Goal: Transaction & Acquisition: Register for event/course

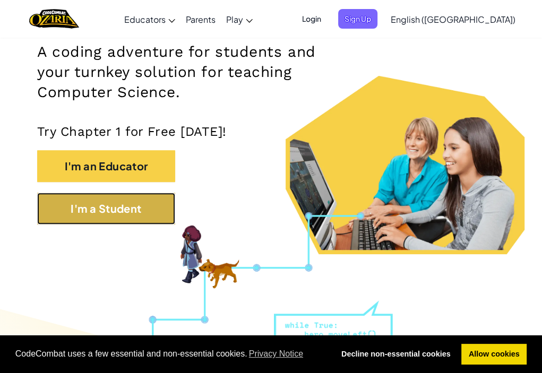
click at [115, 205] on button "I'm a Student" at bounding box center [106, 209] width 138 height 32
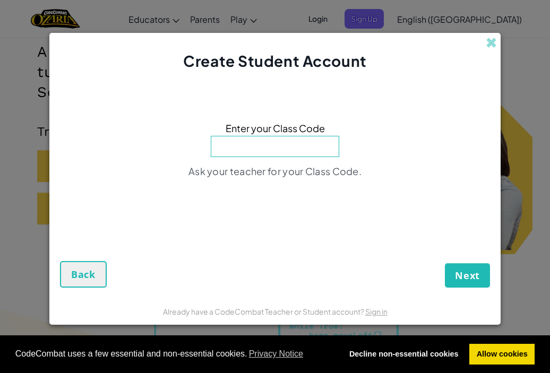
click at [298, 147] on input at bounding box center [275, 146] width 128 height 21
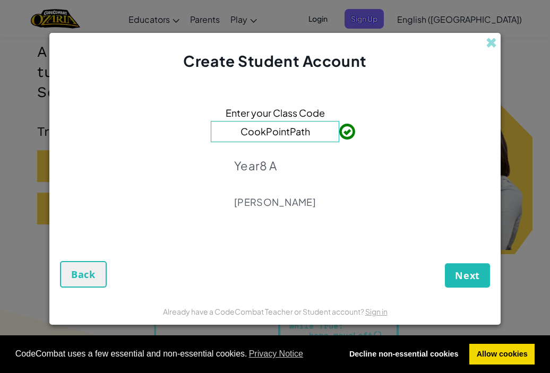
type input "CookPointPath"
click at [472, 275] on span "Next" at bounding box center [467, 275] width 25 height 13
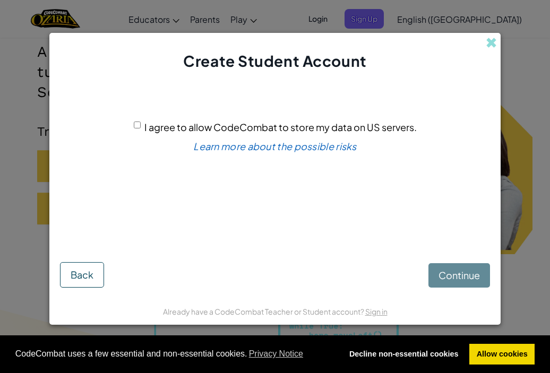
click at [139, 121] on div "I agree to allow CodeCombat to store my data on US servers." at bounding box center [275, 126] width 283 height 15
click at [138, 125] on input "I agree to allow CodeCombat to store my data on US servers." at bounding box center [137, 125] width 7 height 7
checkbox input "true"
click at [471, 273] on span "Continue" at bounding box center [459, 275] width 41 height 12
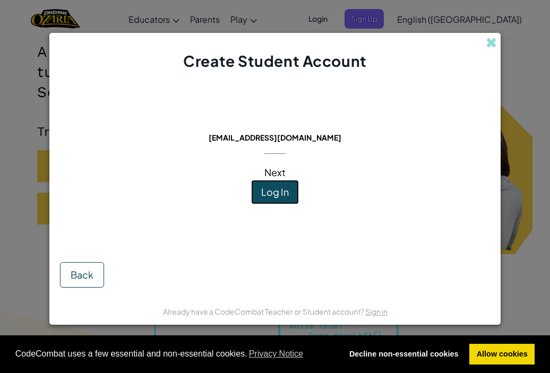
click at [270, 196] on span "Log In" at bounding box center [275, 192] width 28 height 12
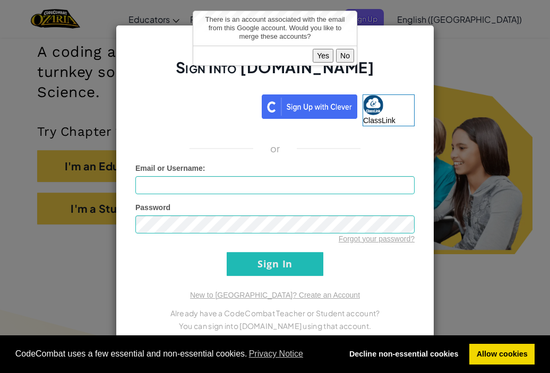
click at [325, 57] on button "Yes" at bounding box center [323, 56] width 21 height 14
